Goal: Task Accomplishment & Management: Manage account settings

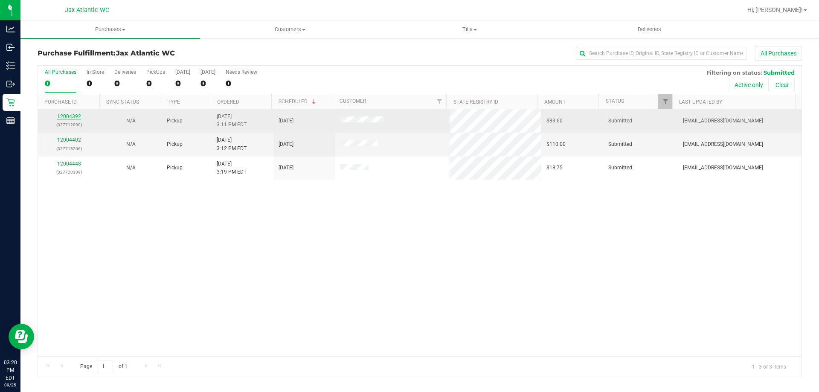
click at [78, 113] on link "12004392" at bounding box center [69, 116] width 24 height 6
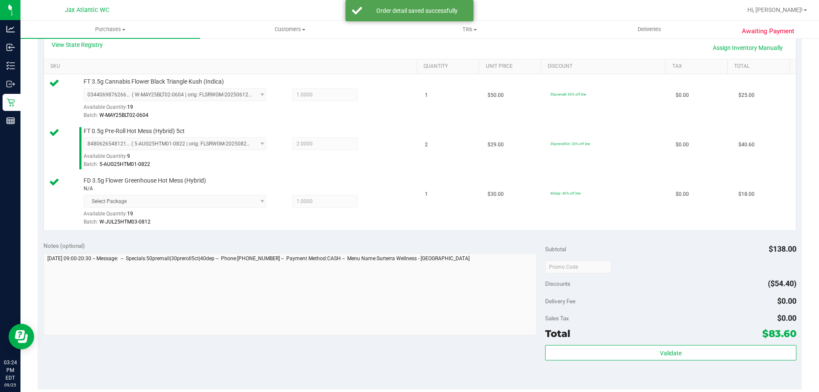
scroll to position [256, 0]
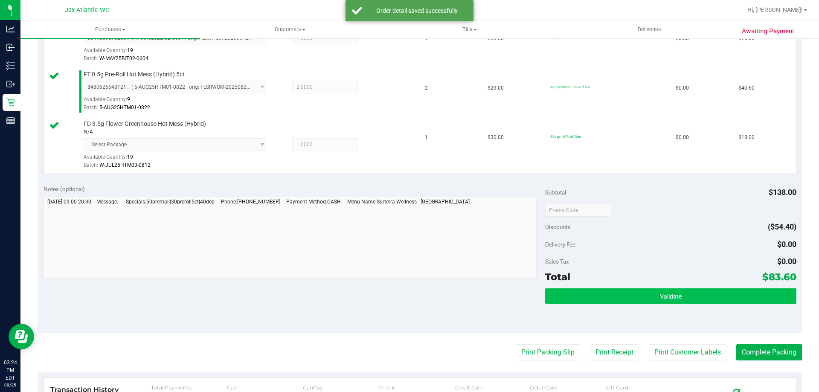
click at [716, 304] on div "Validate" at bounding box center [670, 307] width 251 height 38
click at [707, 293] on button "Validate" at bounding box center [670, 295] width 251 height 15
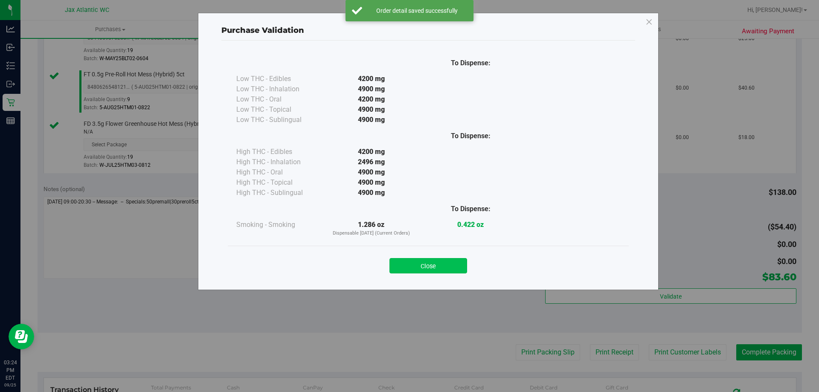
click at [435, 263] on button "Close" at bounding box center [428, 265] width 78 height 15
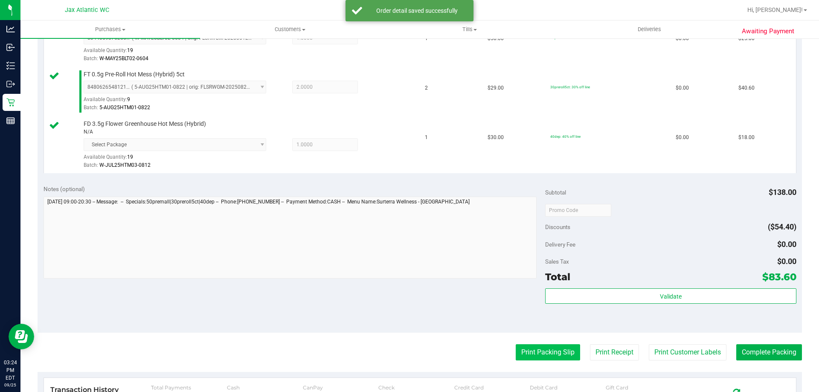
click at [524, 345] on button "Print Packing Slip" at bounding box center [548, 352] width 64 height 16
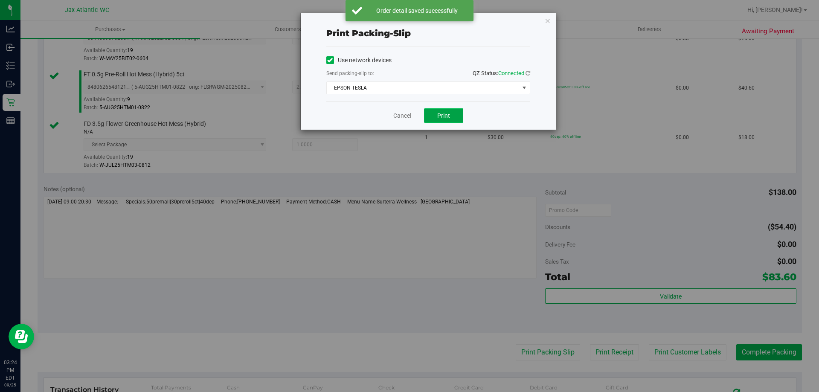
click at [452, 110] on button "Print" at bounding box center [443, 115] width 39 height 14
click at [402, 114] on link "Cancel" at bounding box center [402, 115] width 18 height 9
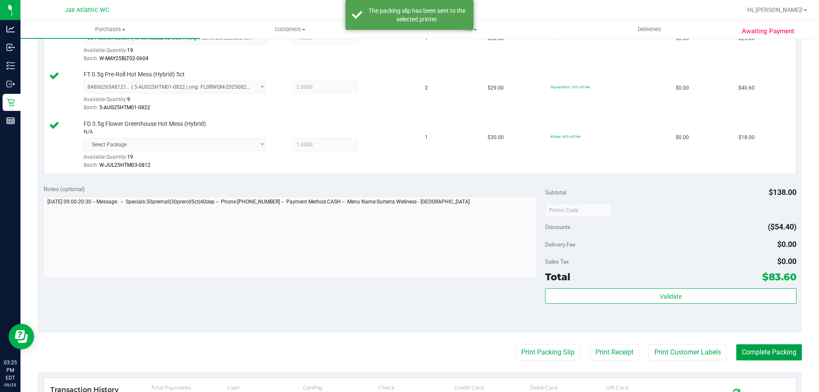
click at [777, 352] on button "Complete Packing" at bounding box center [769, 352] width 66 height 16
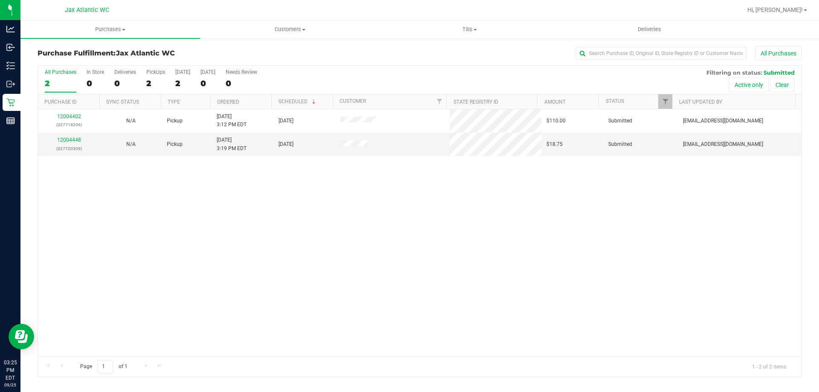
click at [396, 79] on div "All Purchases 2 In Store 0 Deliveries 0 PickUps 2 [DATE] 2 [DATE] 0 Needs Revie…" at bounding box center [419, 80] width 763 height 29
drag, startPoint x: 450, startPoint y: 65, endPoint x: 447, endPoint y: 75, distance: 10.3
click at [447, 75] on div "All Purchases 2 In Store 0 Deliveries 0 PickUps 2 [DATE] 2 [DATE] 0 Needs Revie…" at bounding box center [420, 221] width 764 height 312
click at [446, 63] on div "Purchase Fulfillment: Jax Atlantic WC All Purchases" at bounding box center [420, 55] width 764 height 19
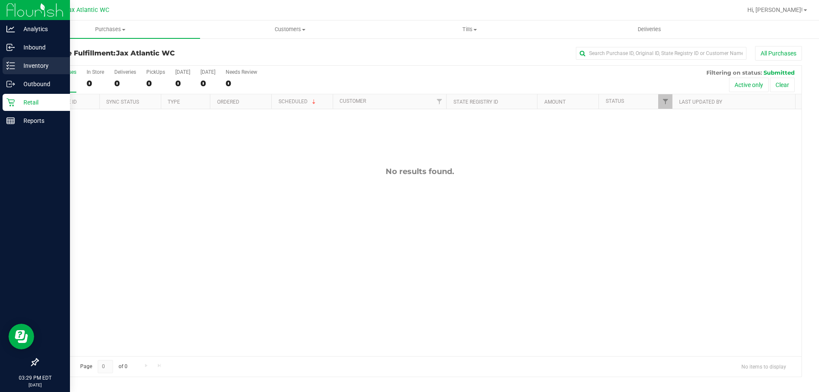
click at [12, 69] on line at bounding box center [12, 69] width 5 height 0
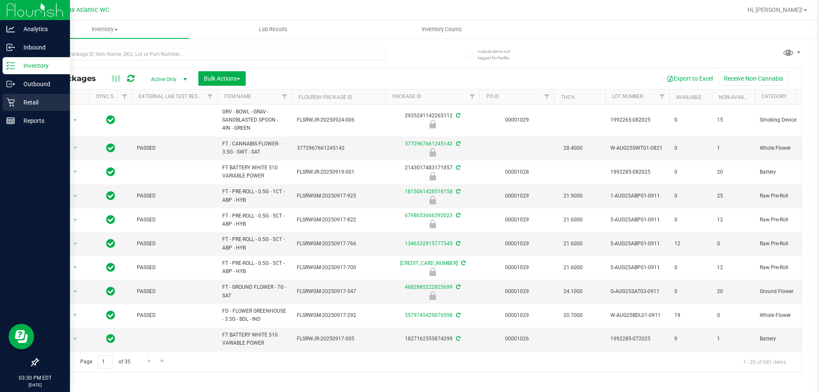
click at [28, 99] on p "Retail" at bounding box center [40, 102] width 51 height 10
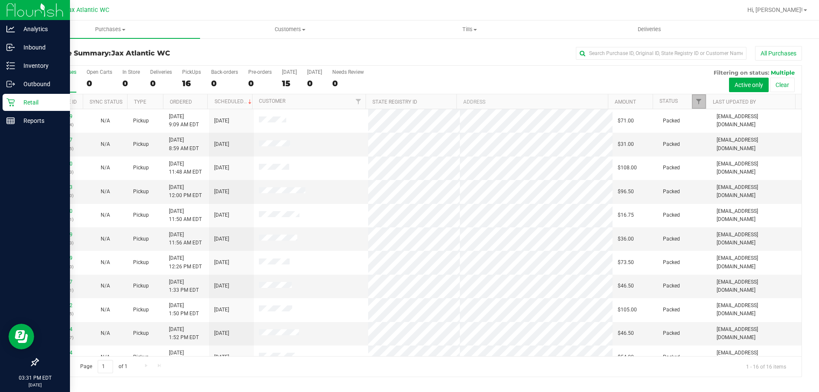
click at [692, 101] on link "Filter" at bounding box center [699, 101] width 14 height 14
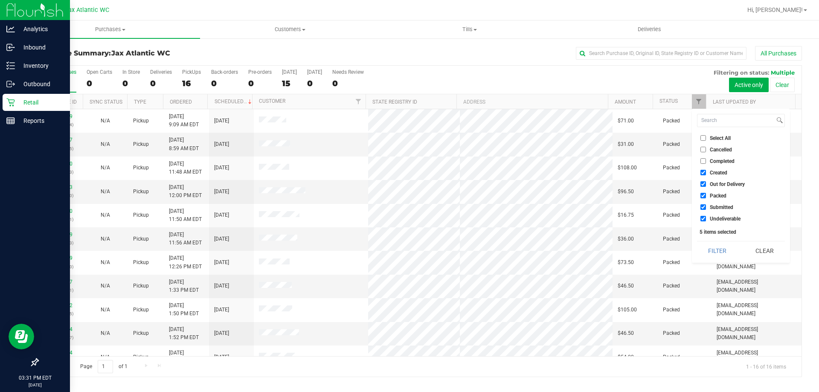
click at [705, 173] on input "Created" at bounding box center [703, 173] width 6 height 6
checkbox input "false"
click at [703, 185] on input "Out for Delivery" at bounding box center [703, 184] width 6 height 6
checkbox input "false"
click at [704, 197] on input "Packed" at bounding box center [703, 196] width 6 height 6
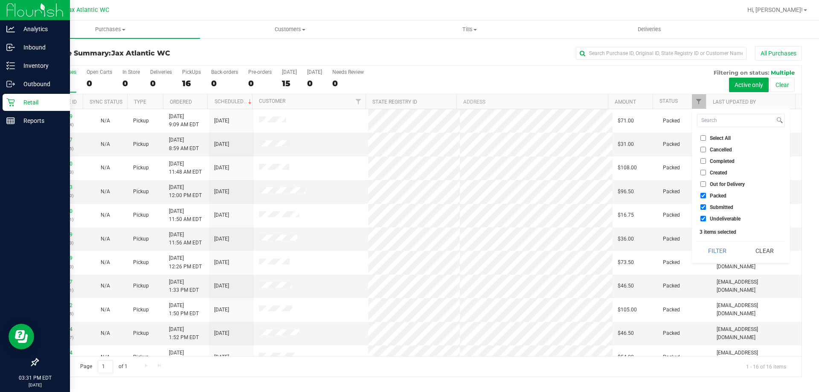
checkbox input "false"
click at [703, 217] on input "Undeliverable" at bounding box center [703, 219] width 6 height 6
checkbox input "false"
click at [723, 249] on button "Filter" at bounding box center [717, 250] width 41 height 19
